Goal: Task Accomplishment & Management: Manage account settings

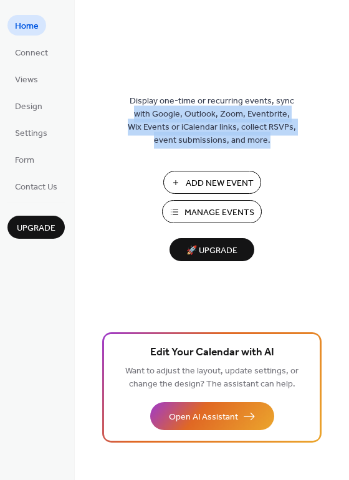
drag, startPoint x: 344, startPoint y: 65, endPoint x: 343, endPoint y: 140, distance: 74.9
click at [343, 140] on div "Display one-time or recurring events, sync with Google, Outlook, Zoom, Eventbri…" at bounding box center [212, 261] width 274 height 440
click at [208, 185] on span "Add New Event" at bounding box center [220, 183] width 68 height 13
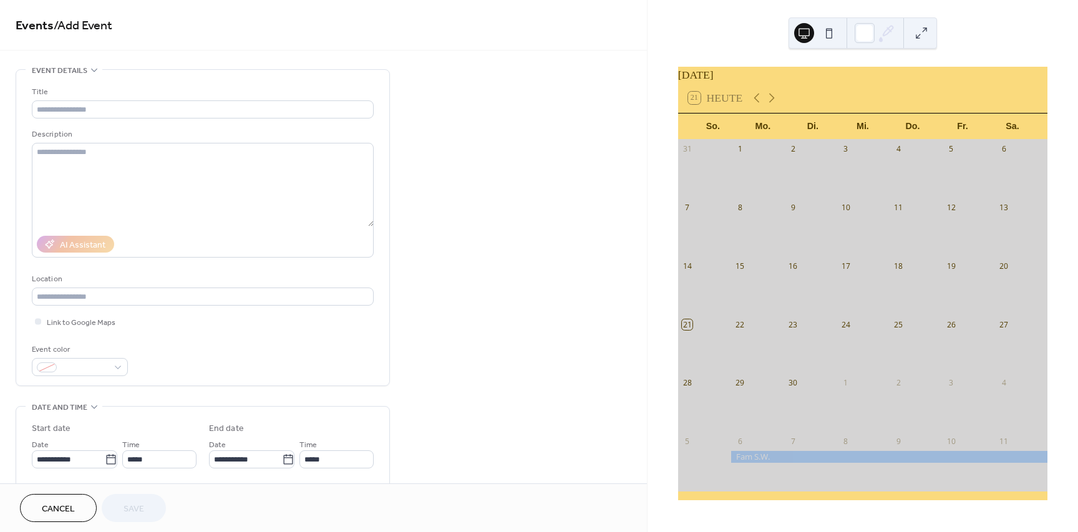
click at [33, 27] on link "Events" at bounding box center [35, 26] width 38 height 24
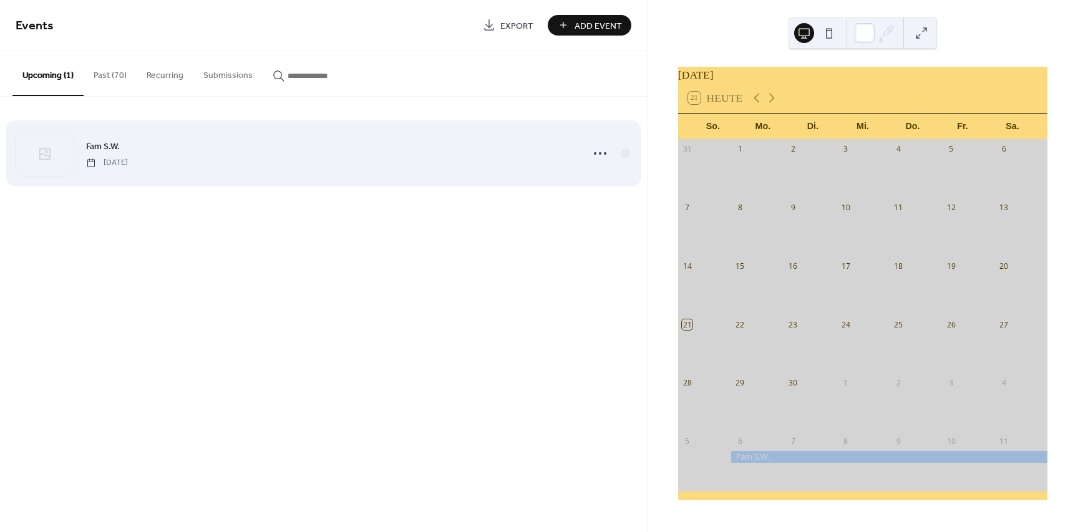
click at [115, 150] on span "Fam S.W." at bounding box center [103, 146] width 34 height 13
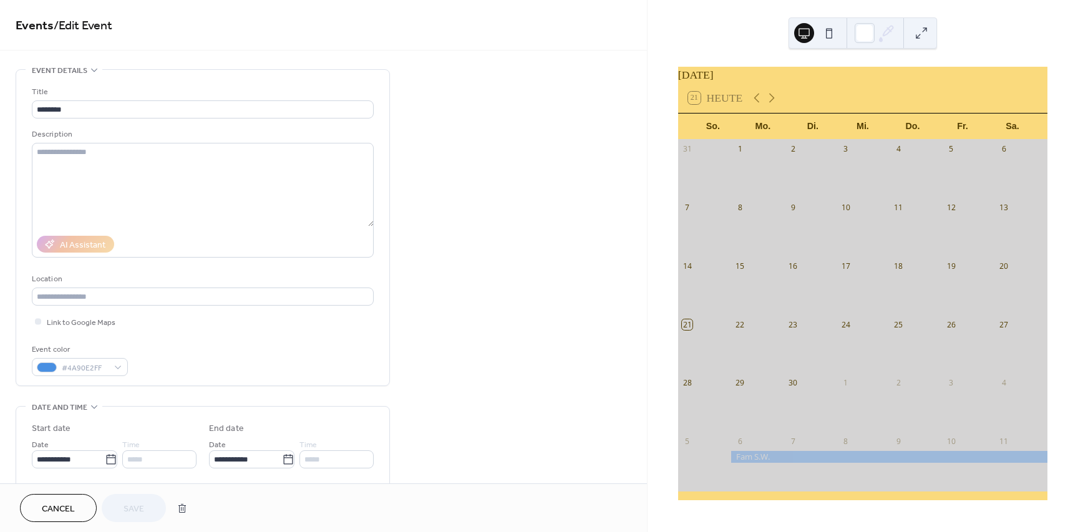
click at [43, 508] on span "Cancel" at bounding box center [58, 509] width 33 height 13
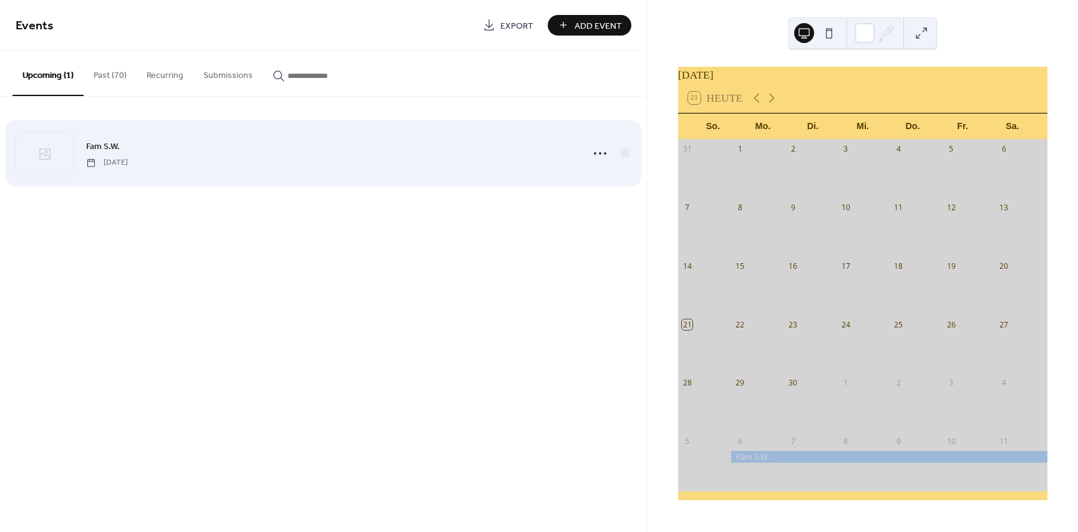
click at [102, 144] on span "Fam S.W." at bounding box center [103, 146] width 34 height 13
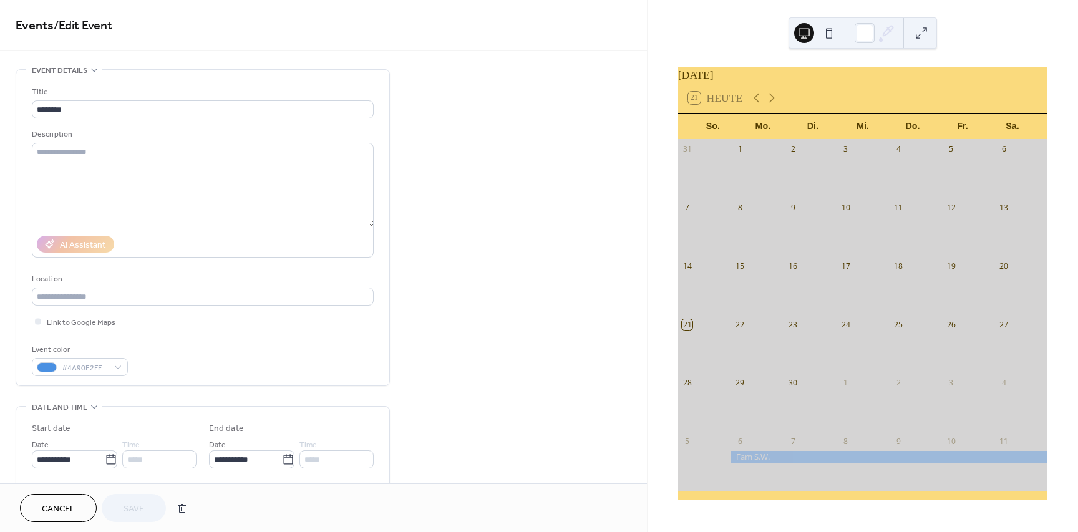
click at [775, 461] on div at bounding box center [888, 456] width 317 height 11
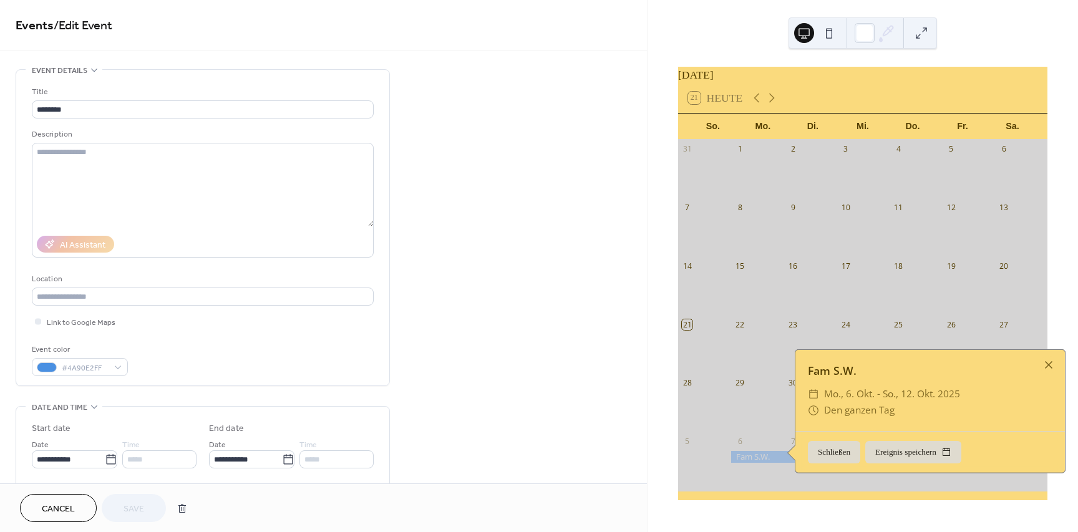
click at [834, 462] on button "Schließen" at bounding box center [834, 452] width 52 height 22
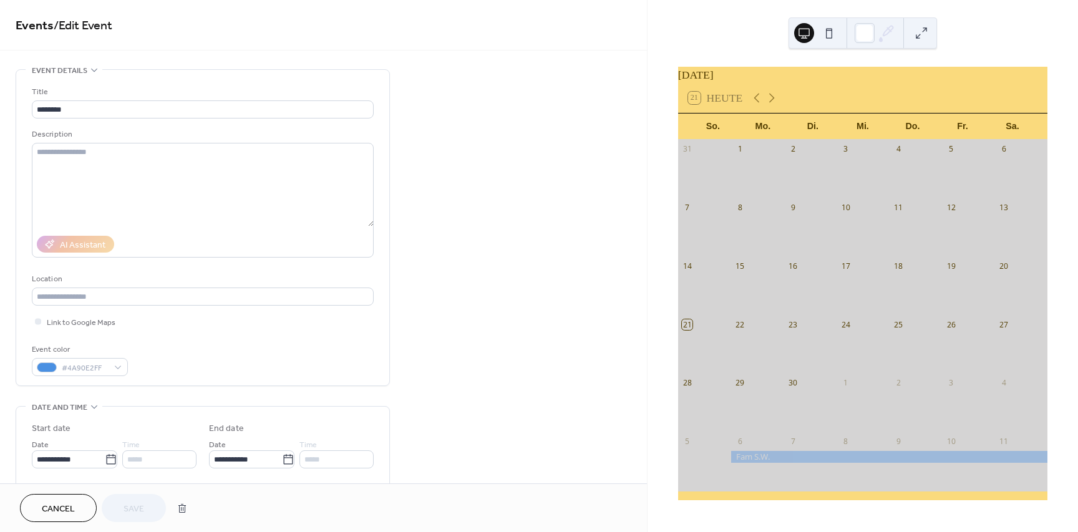
click at [48, 510] on span "Cancel" at bounding box center [58, 509] width 33 height 13
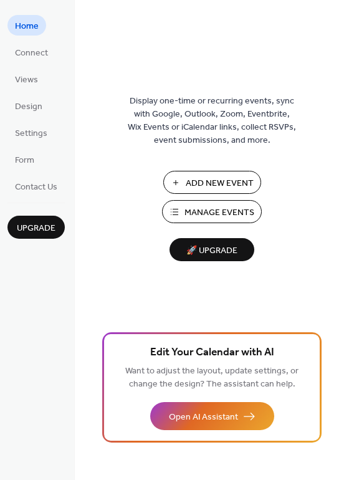
click at [187, 184] on span "Add New Event" at bounding box center [220, 183] width 68 height 13
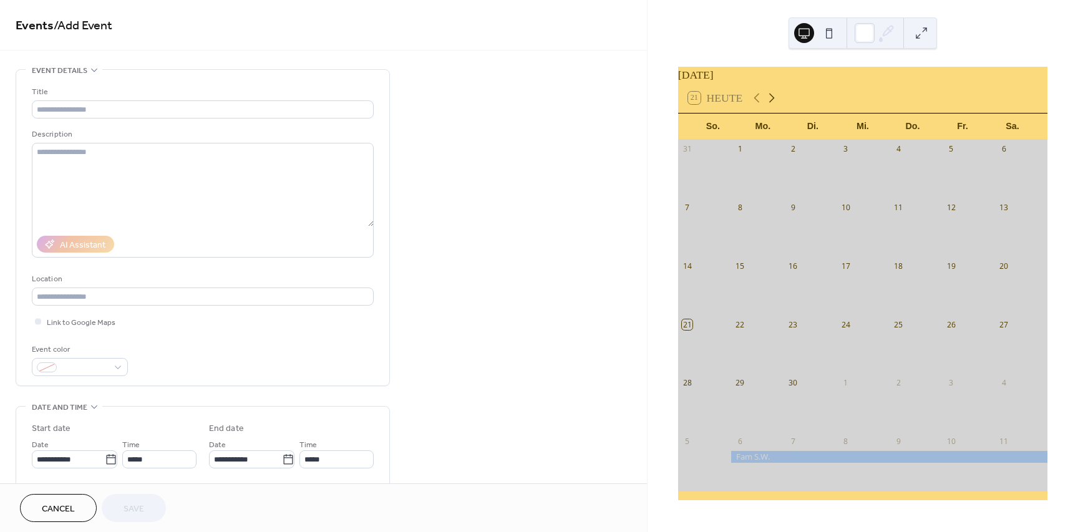
click at [779, 100] on icon at bounding box center [771, 97] width 15 height 15
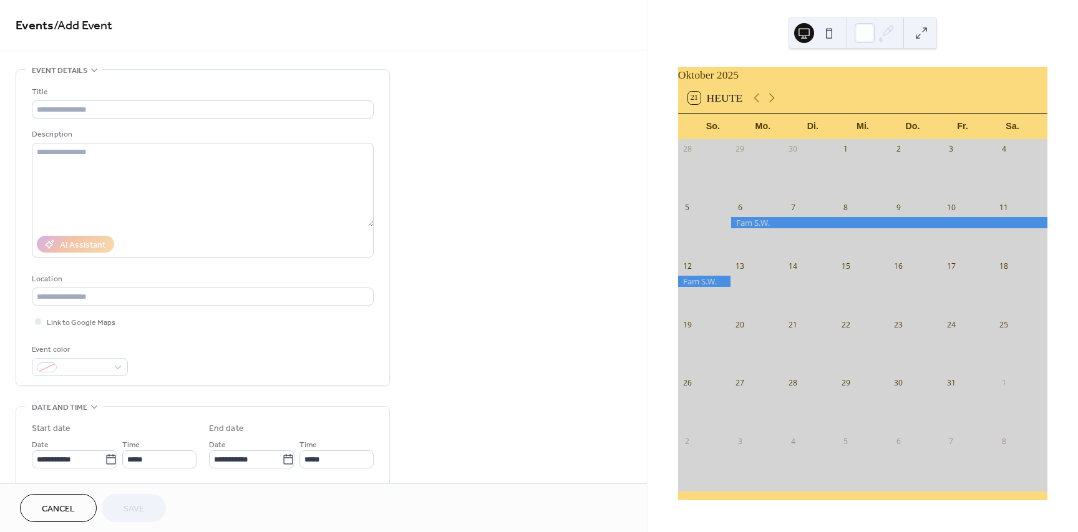
click at [994, 167] on div at bounding box center [1020, 175] width 53 height 35
click at [93, 72] on icon at bounding box center [94, 70] width 10 height 10
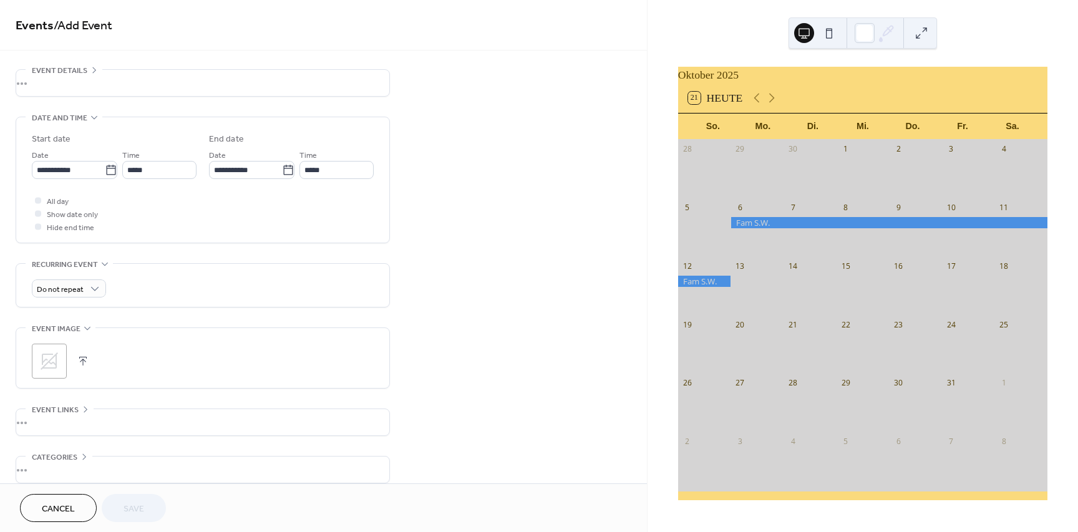
click at [93, 72] on div "•••" at bounding box center [202, 83] width 373 height 26
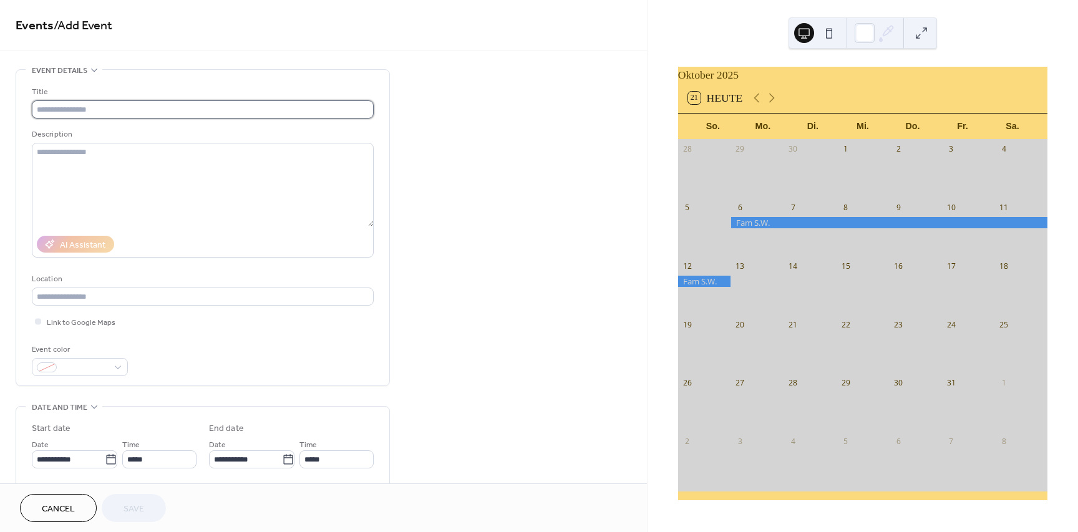
click at [59, 112] on input "text" at bounding box center [203, 109] width 342 height 18
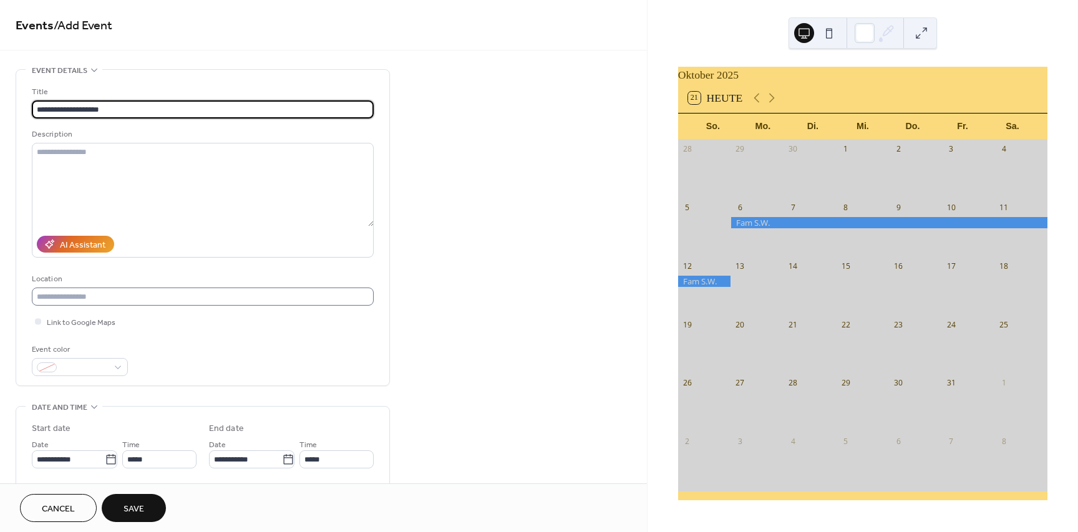
type input "**********"
click at [53, 304] on input "text" at bounding box center [203, 297] width 342 height 18
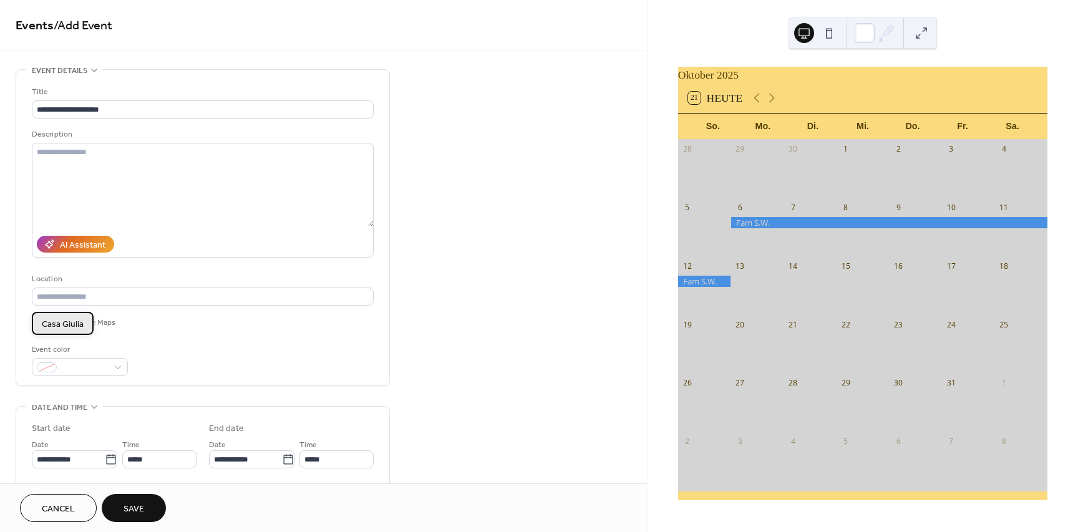
click at [64, 329] on span "Casa Giulia" at bounding box center [63, 324] width 42 height 13
type input "**********"
click at [119, 371] on div at bounding box center [80, 367] width 96 height 18
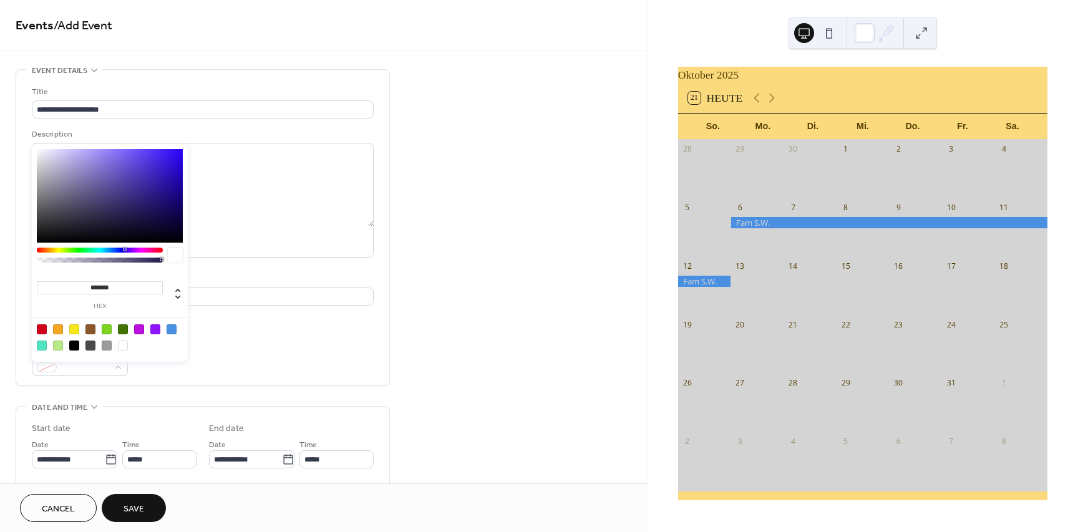
type input "*******"
click at [173, 159] on div at bounding box center [110, 196] width 146 height 94
click at [108, 463] on icon at bounding box center [111, 459] width 12 height 12
click at [105, 463] on input "**********" at bounding box center [68, 459] width 73 height 18
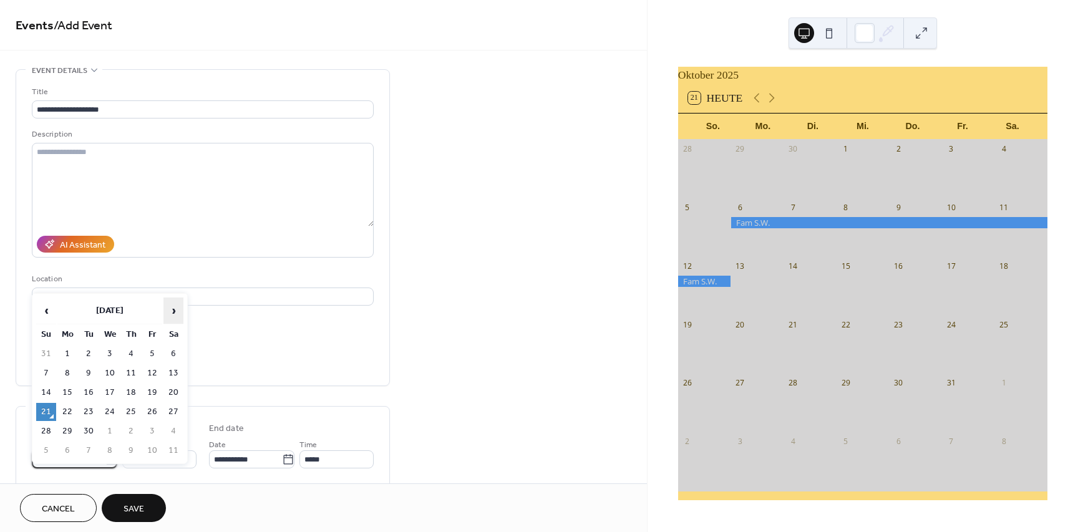
click at [172, 312] on span "›" at bounding box center [173, 310] width 19 height 25
click at [173, 355] on td "4" at bounding box center [173, 354] width 20 height 18
type input "**********"
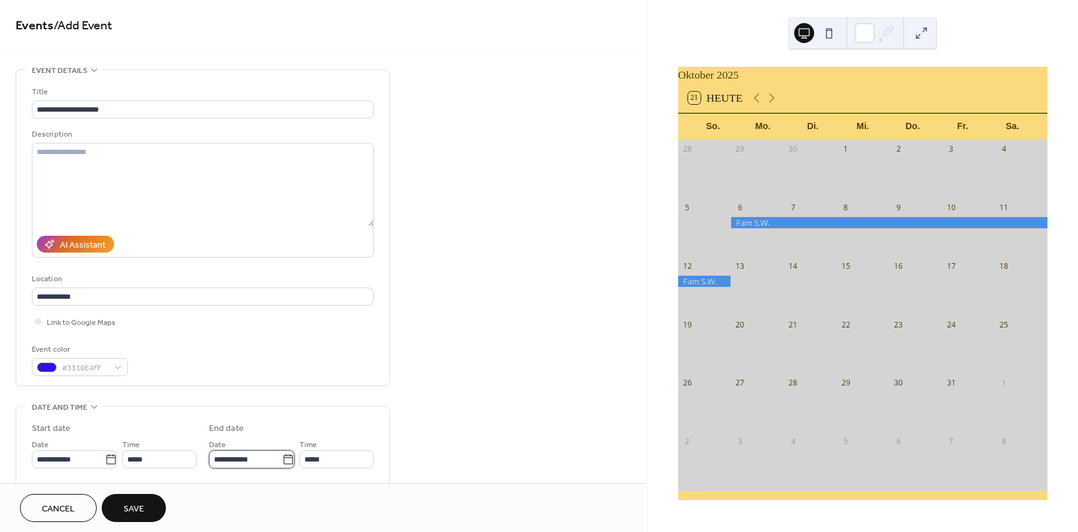
click at [259, 467] on input "**********" at bounding box center [245, 459] width 73 height 18
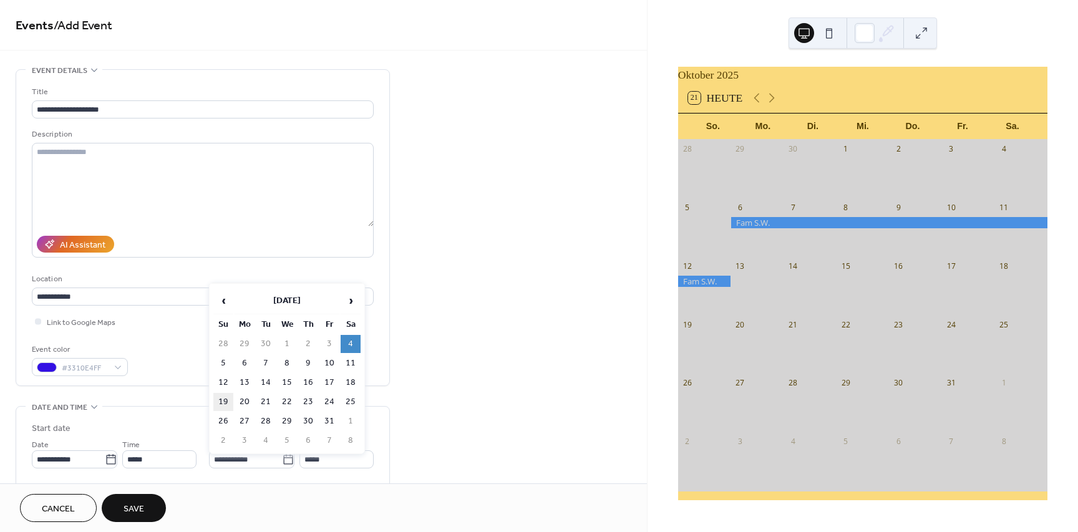
click at [222, 402] on td "19" at bounding box center [223, 402] width 20 height 18
type input "**********"
click at [124, 514] on span "Save" at bounding box center [134, 509] width 21 height 13
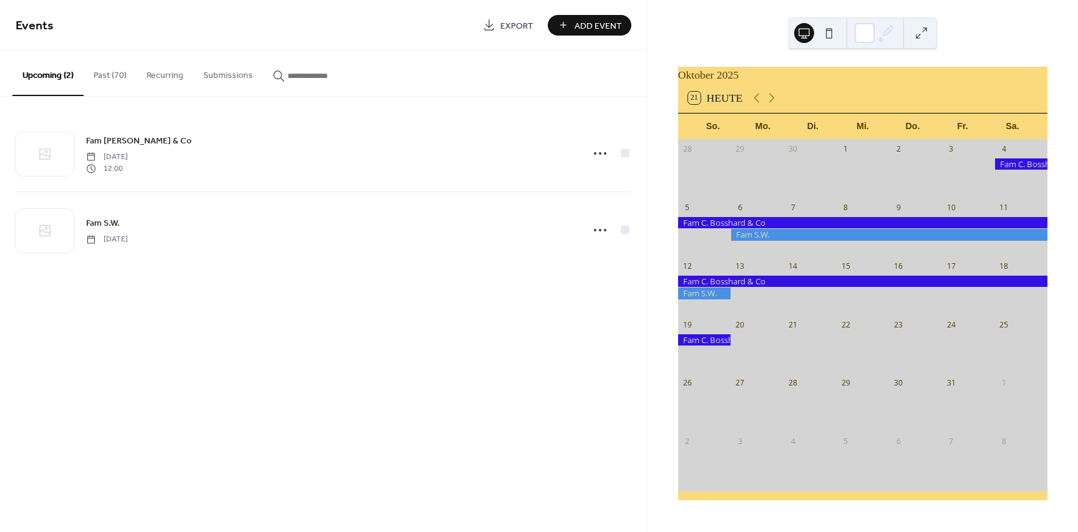
click at [762, 240] on div at bounding box center [888, 234] width 317 height 11
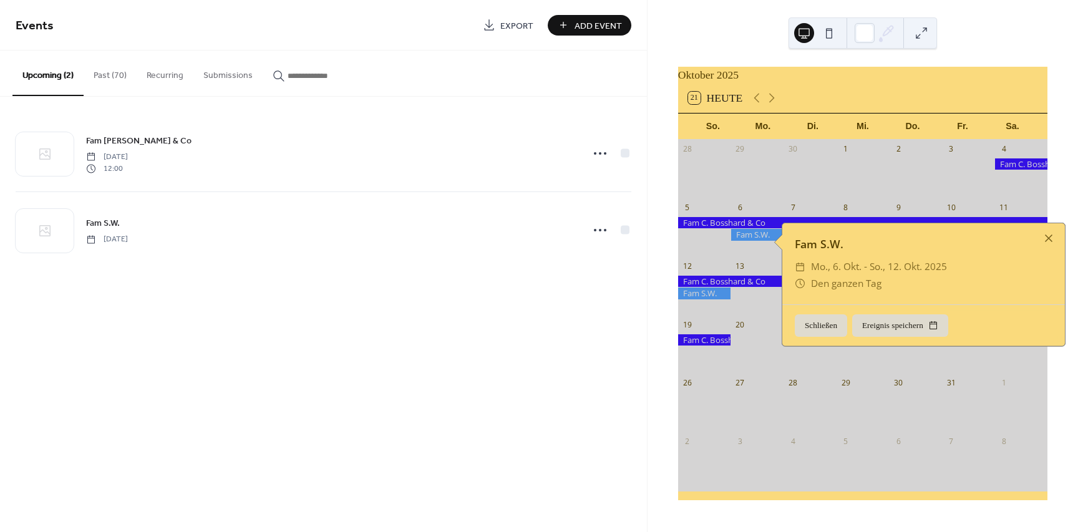
click at [762, 240] on div at bounding box center [888, 234] width 317 height 11
click at [878, 324] on button "Ereignis speichern" at bounding box center [900, 325] width 96 height 22
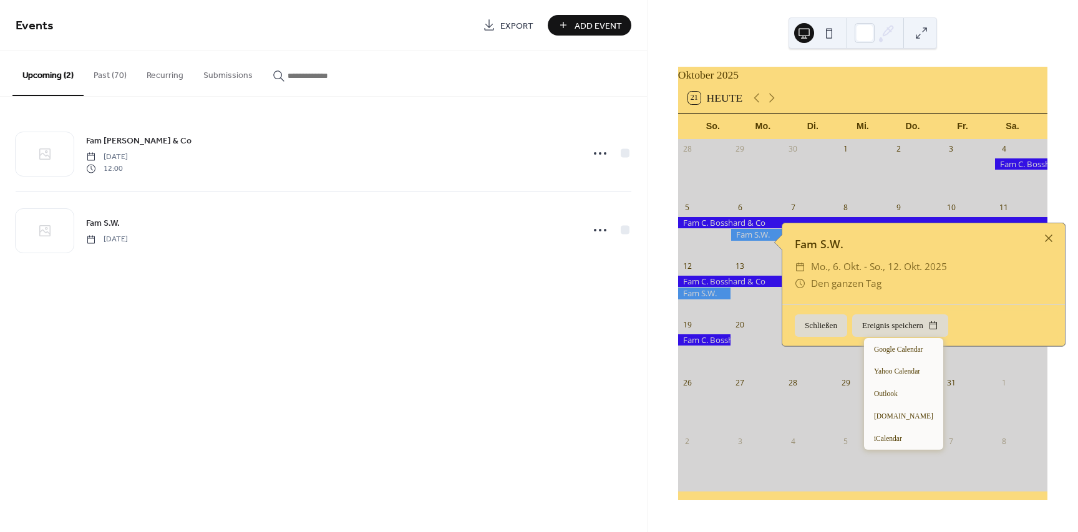
click at [878, 324] on button "Ereignis speichern" at bounding box center [900, 325] width 96 height 22
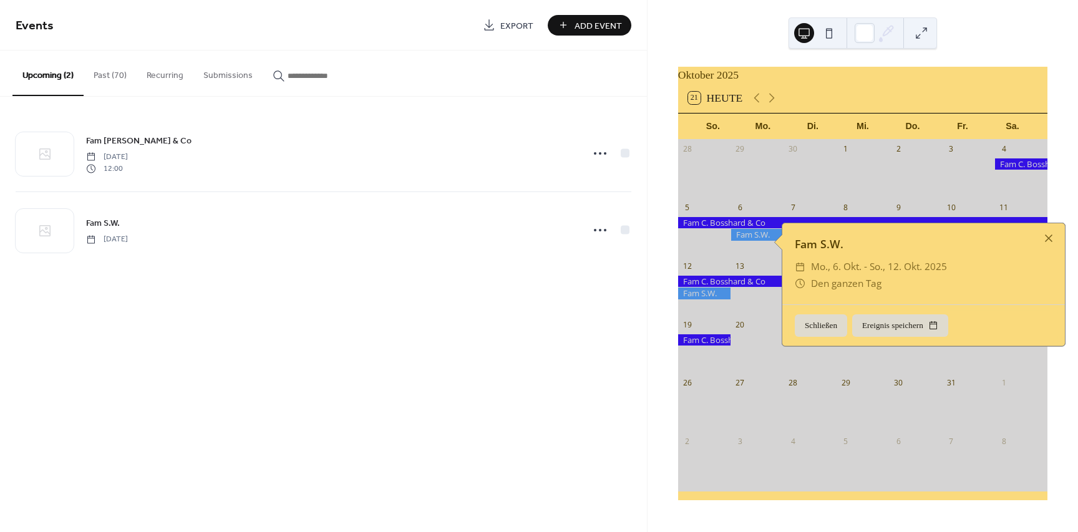
click at [840, 324] on button "Schließen" at bounding box center [821, 325] width 52 height 22
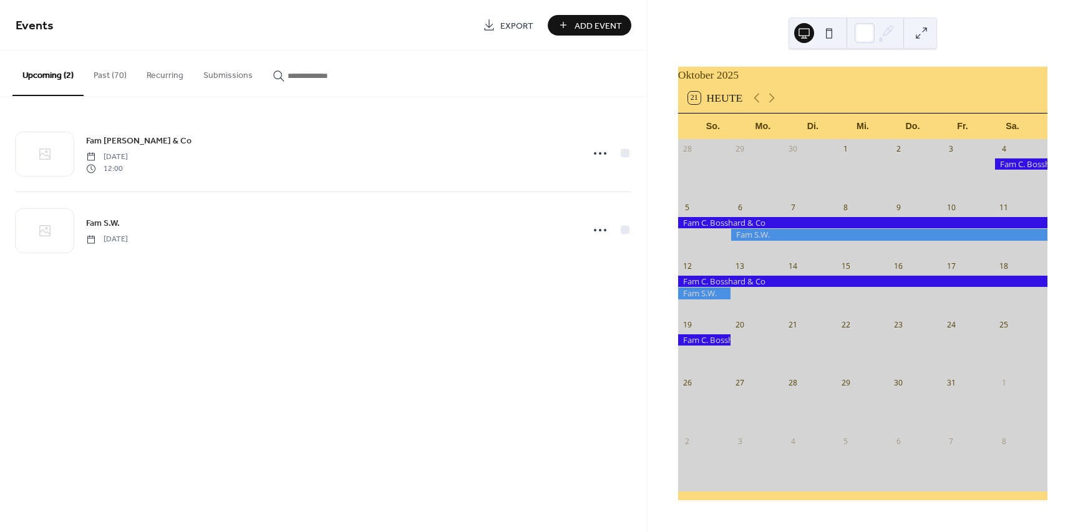
click at [26, 74] on button "Upcoming (2)" at bounding box center [47, 74] width 71 height 46
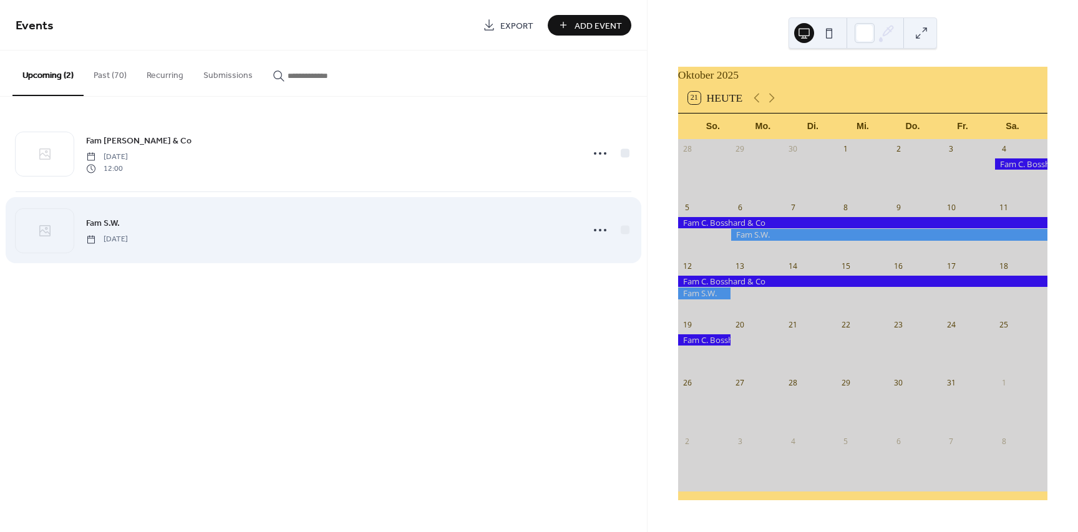
click at [95, 225] on span "Fam S.W." at bounding box center [103, 223] width 34 height 13
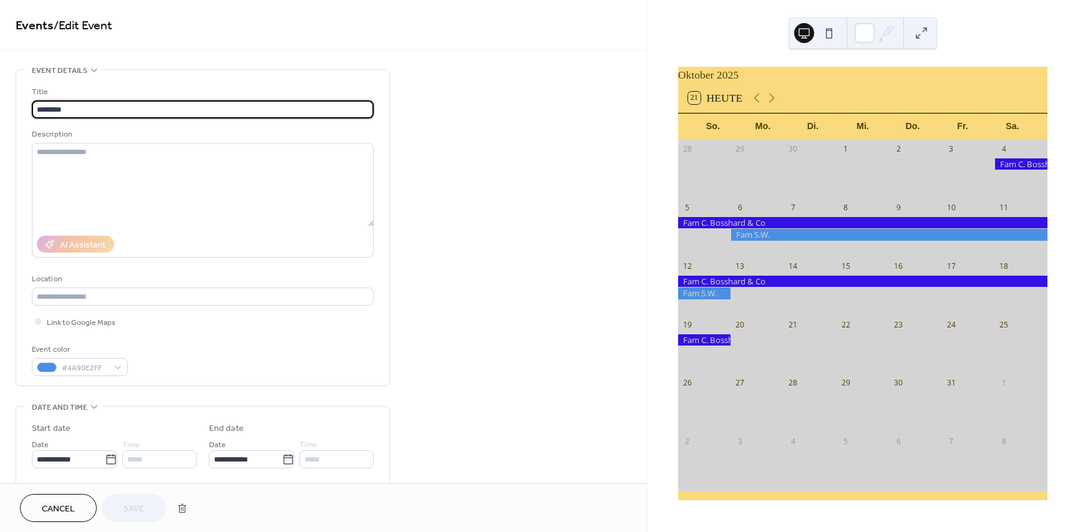
click at [67, 508] on span "Cancel" at bounding box center [58, 509] width 33 height 13
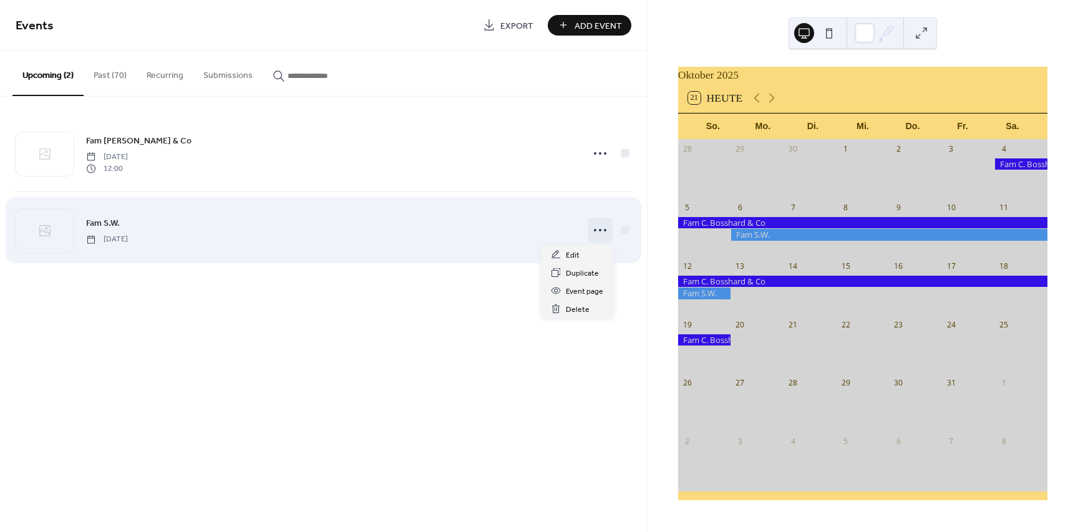
click at [593, 230] on icon at bounding box center [600, 230] width 20 height 20
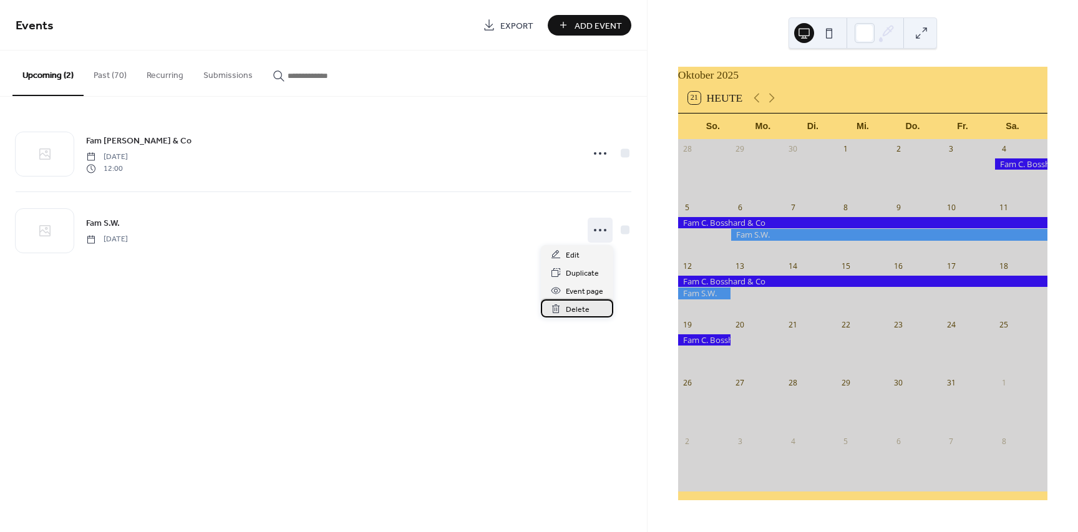
click at [574, 312] on span "Delete" at bounding box center [578, 309] width 24 height 13
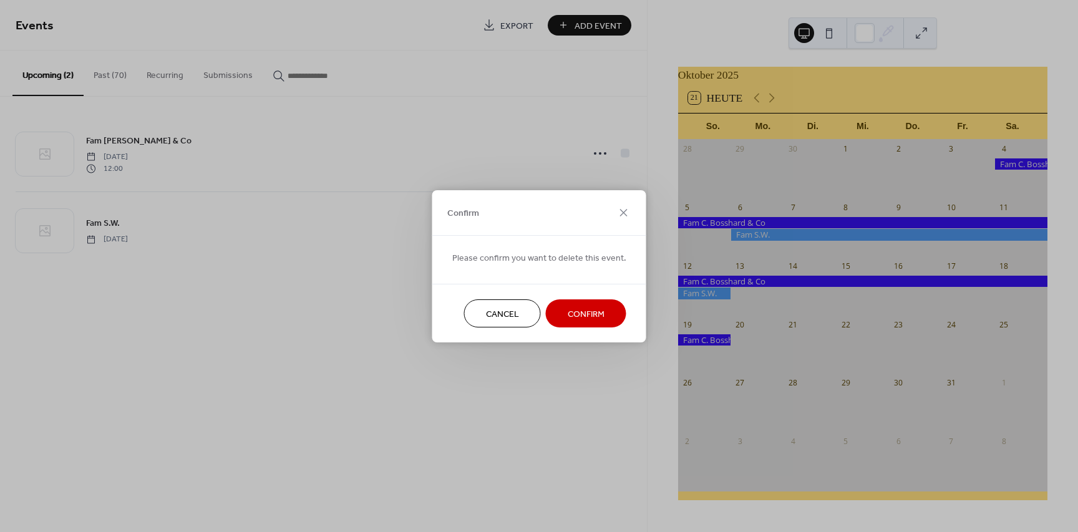
click at [574, 313] on span "Confirm" at bounding box center [586, 314] width 37 height 13
